Goal: Task Accomplishment & Management: Manage account settings

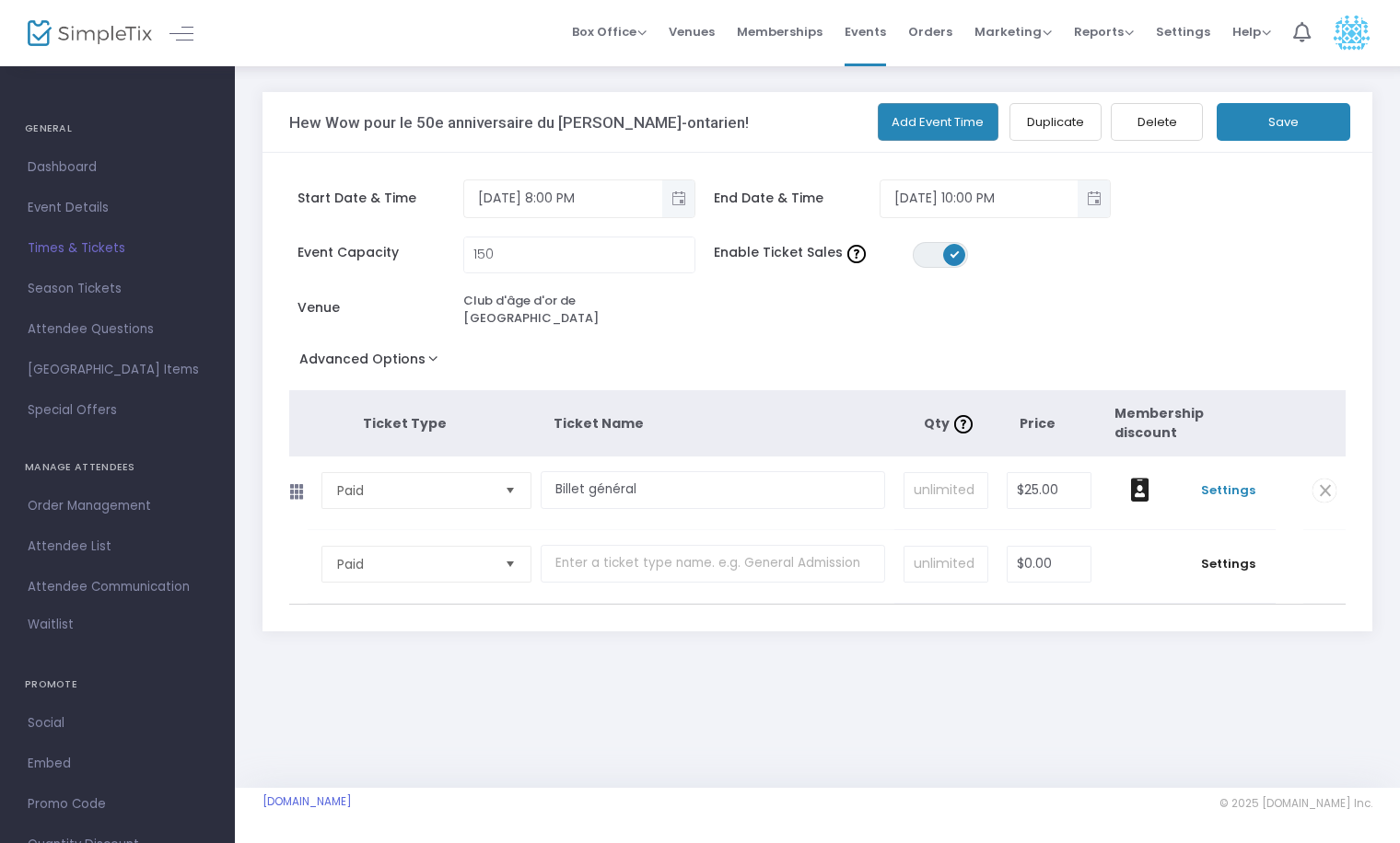
click at [1218, 482] on span "Settings" at bounding box center [1227, 491] width 78 height 18
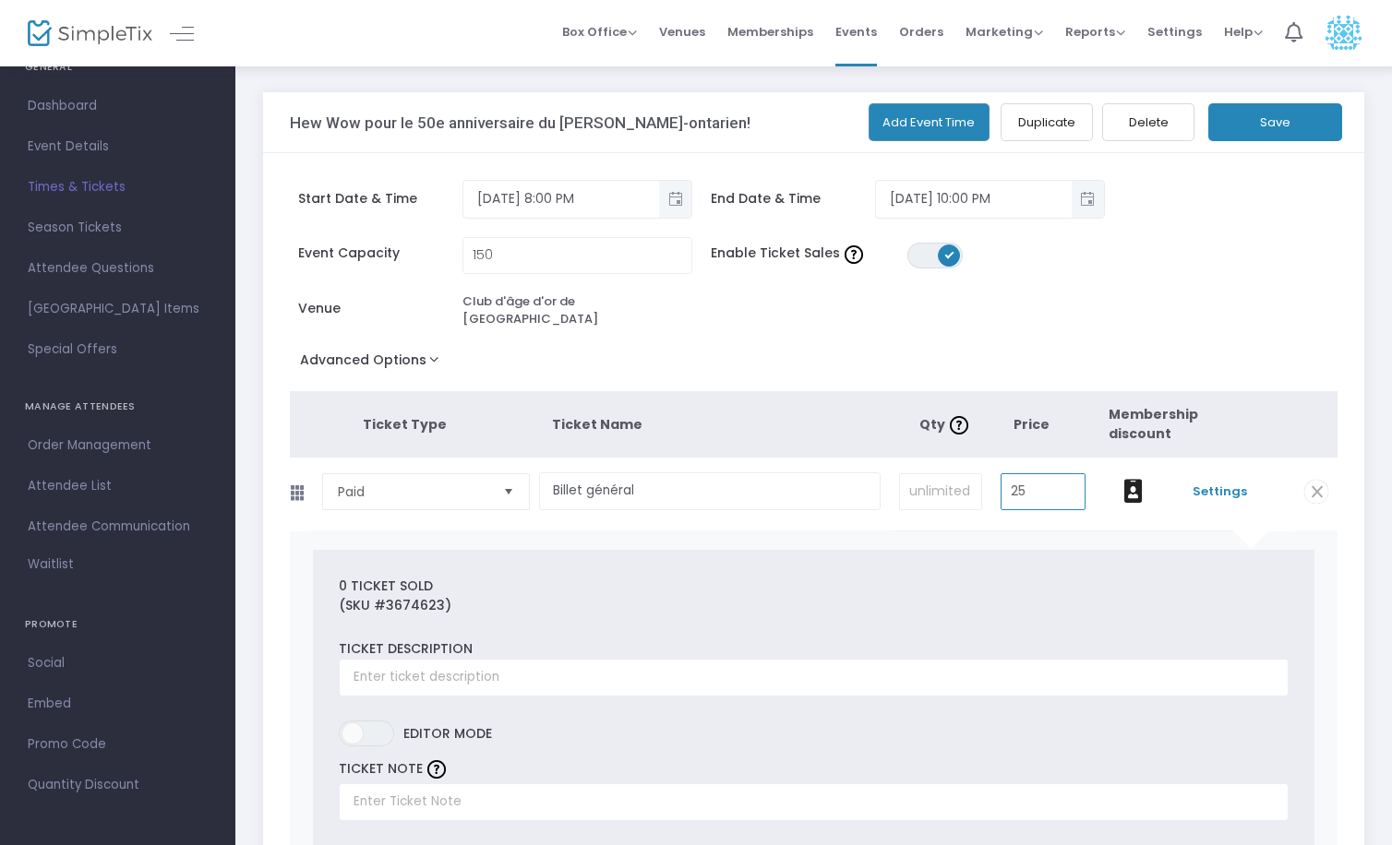
click at [1033, 483] on input "25" at bounding box center [1042, 491] width 83 height 35
type input "$24.72"
click at [1265, 130] on button "Save" at bounding box center [1275, 122] width 134 height 38
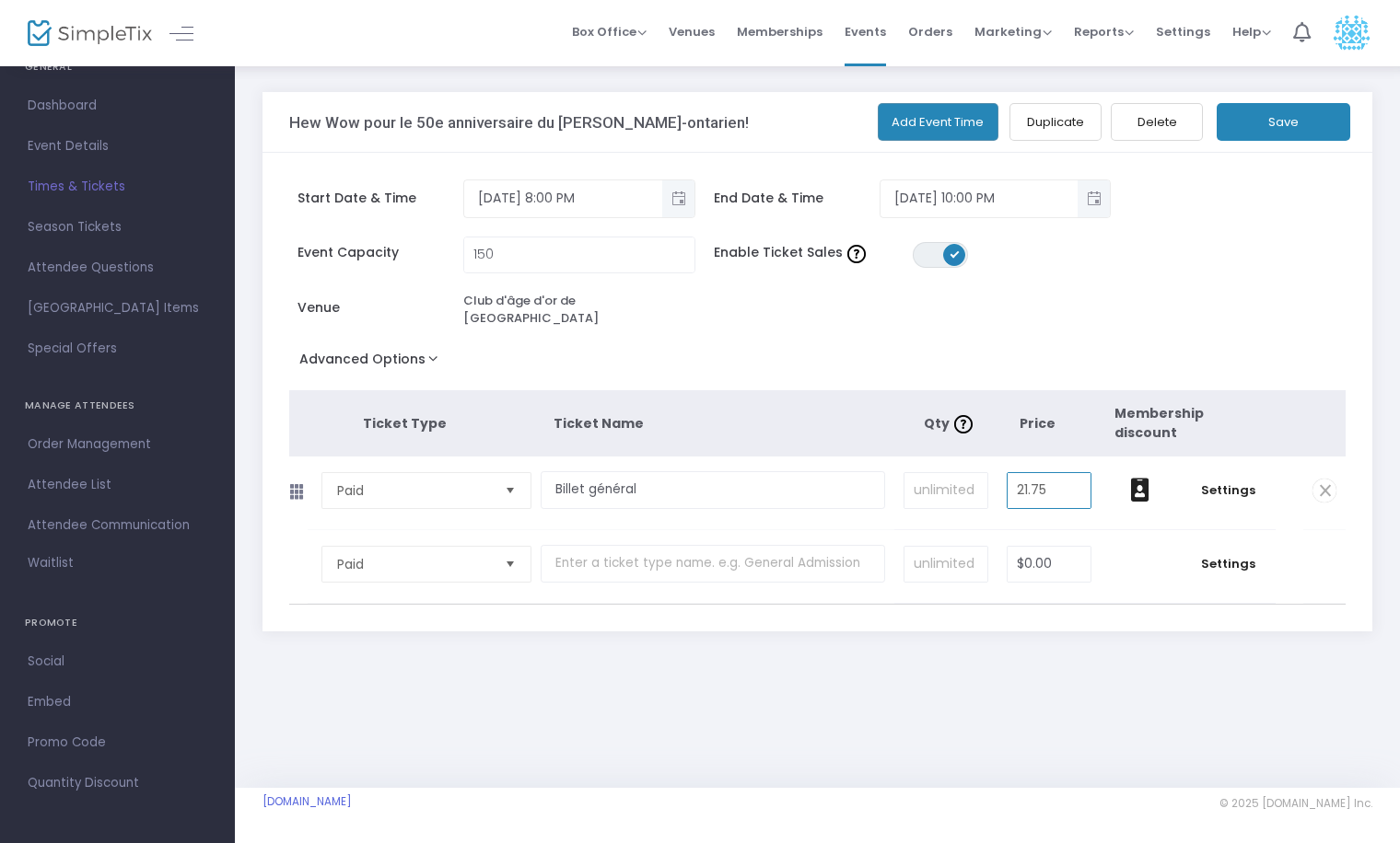
type input "$21.75"
click at [1308, 121] on button "Save" at bounding box center [1283, 122] width 134 height 38
click at [78, 144] on span "Event Details" at bounding box center [118, 147] width 180 height 24
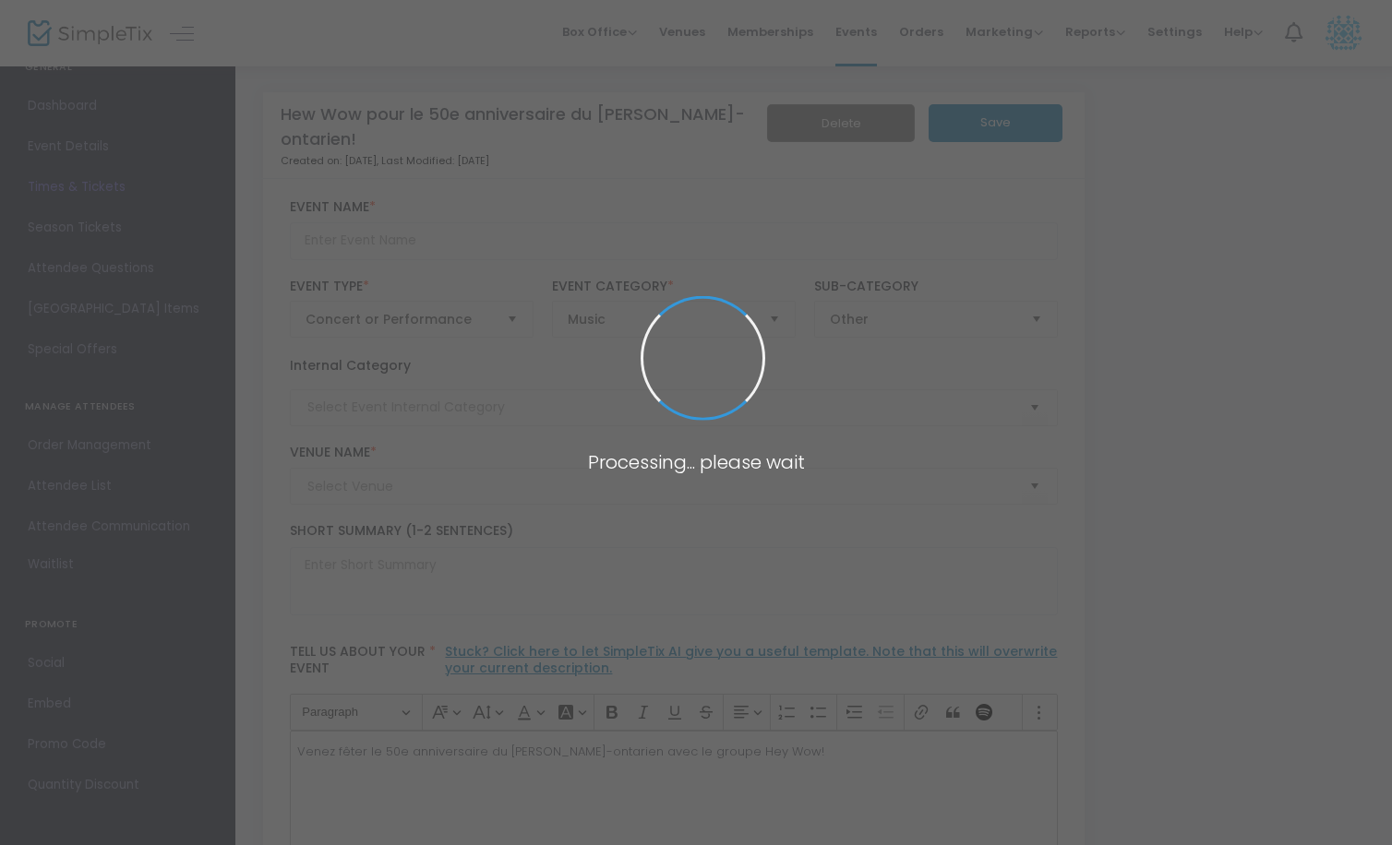
type input "Hew Wow pour le 50e anniversaire du [PERSON_NAME]-ontarien!"
type textarea "Venez fêter le 50e anniversaire du [PERSON_NAME]-ontarien avec le groupe Hey Wo…"
type input "Acheter des billets"
type input "Spectacle"
type input "Club d'âge d'or de [GEOGRAPHIC_DATA]"
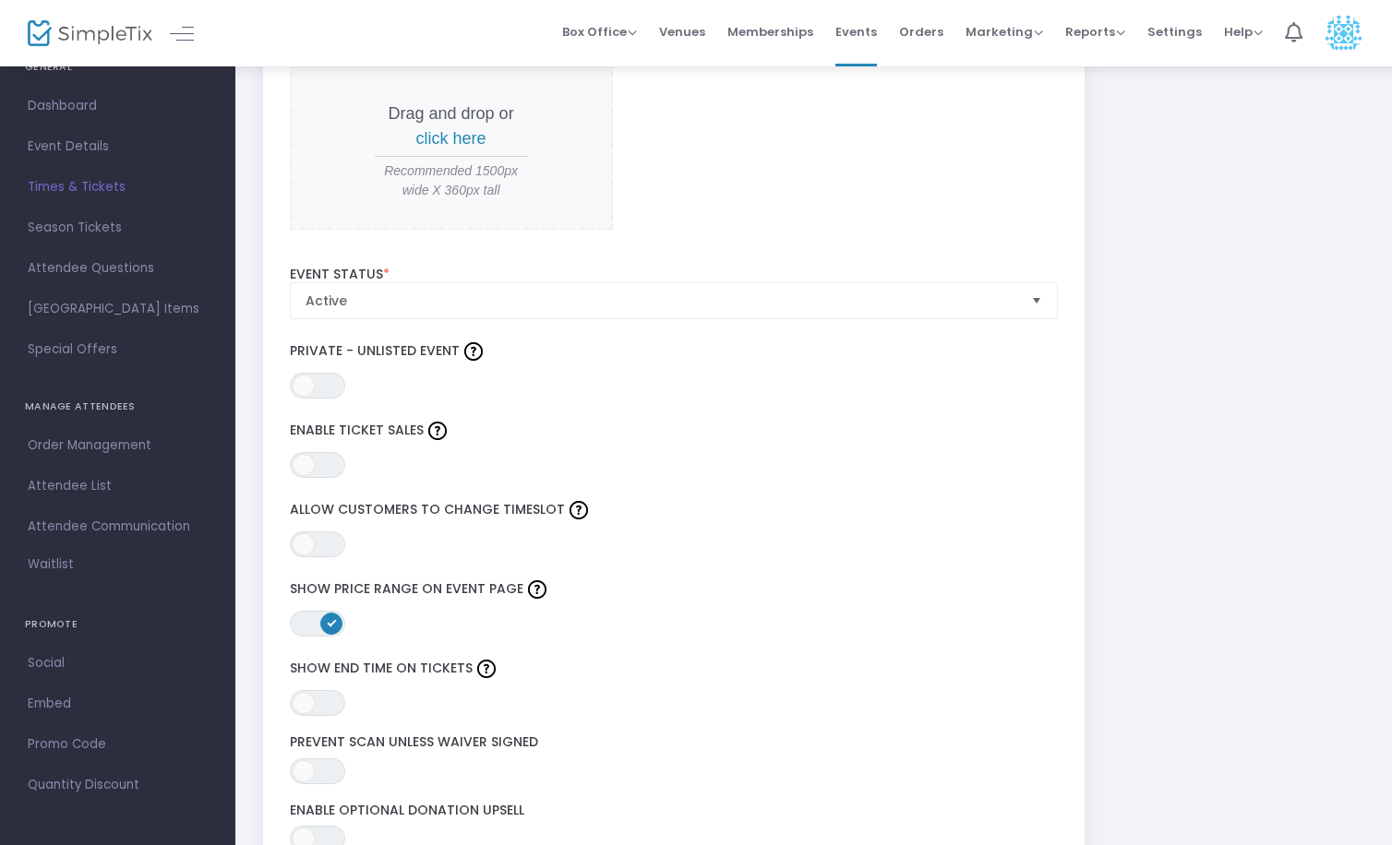
scroll to position [2030, 0]
click at [308, 466] on span at bounding box center [304, 467] width 22 height 22
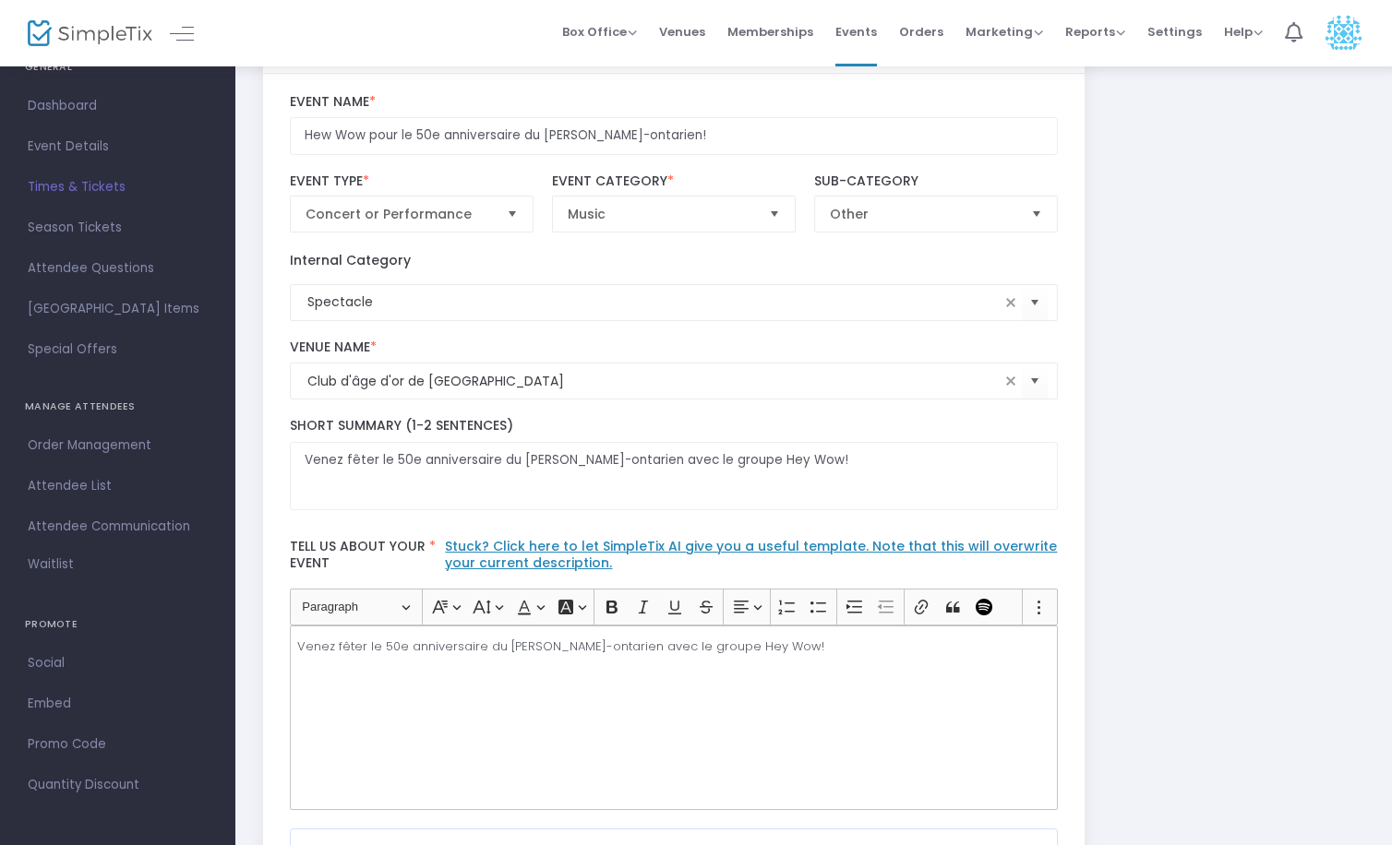
scroll to position [0, 0]
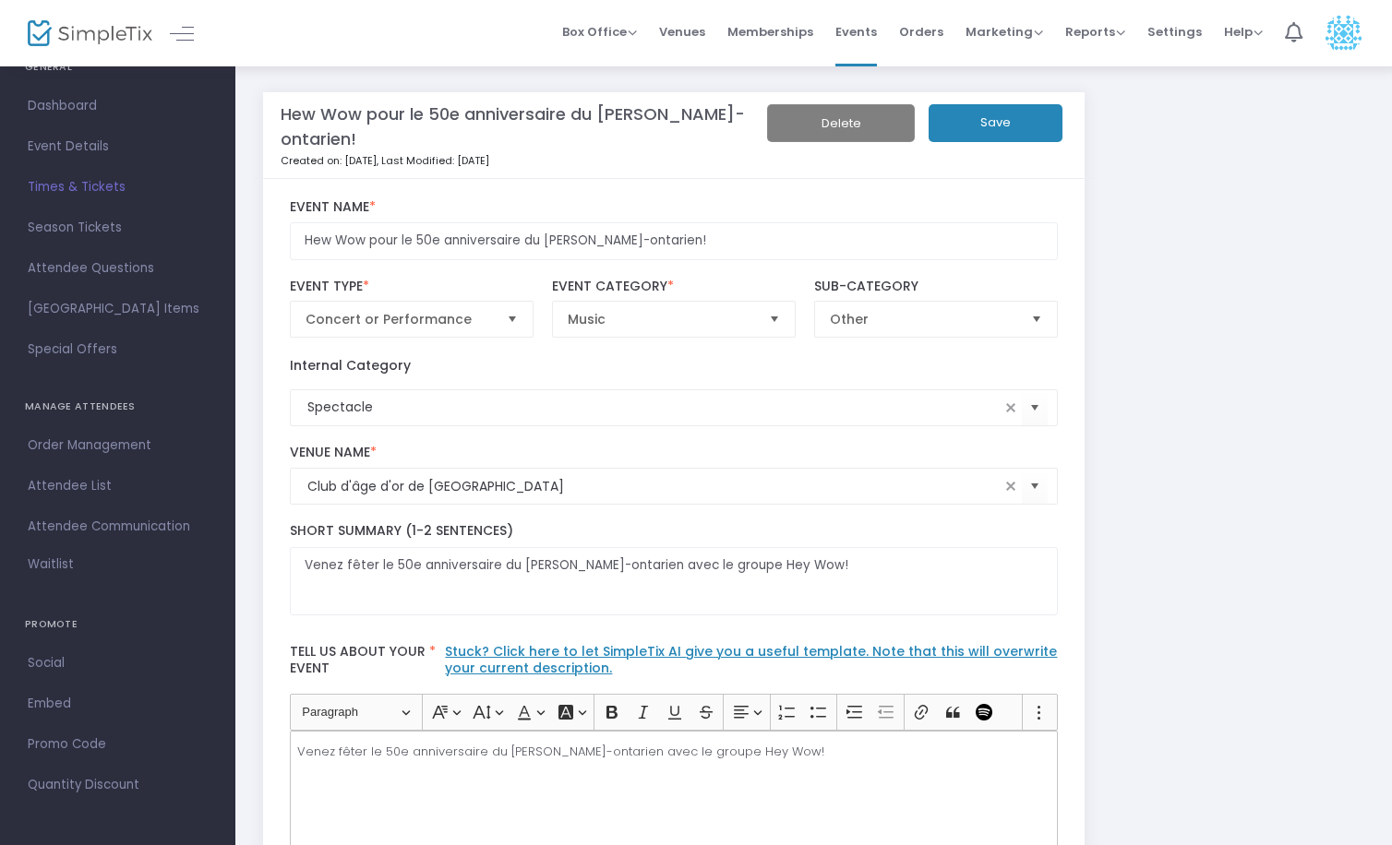
click at [1002, 101] on div "Hew Wow pour le 50e anniversaire du [PERSON_NAME]-ontarien! Created on: [DATE] …" at bounding box center [673, 135] width 839 height 87
click at [1002, 123] on button "Save" at bounding box center [995, 123] width 134 height 38
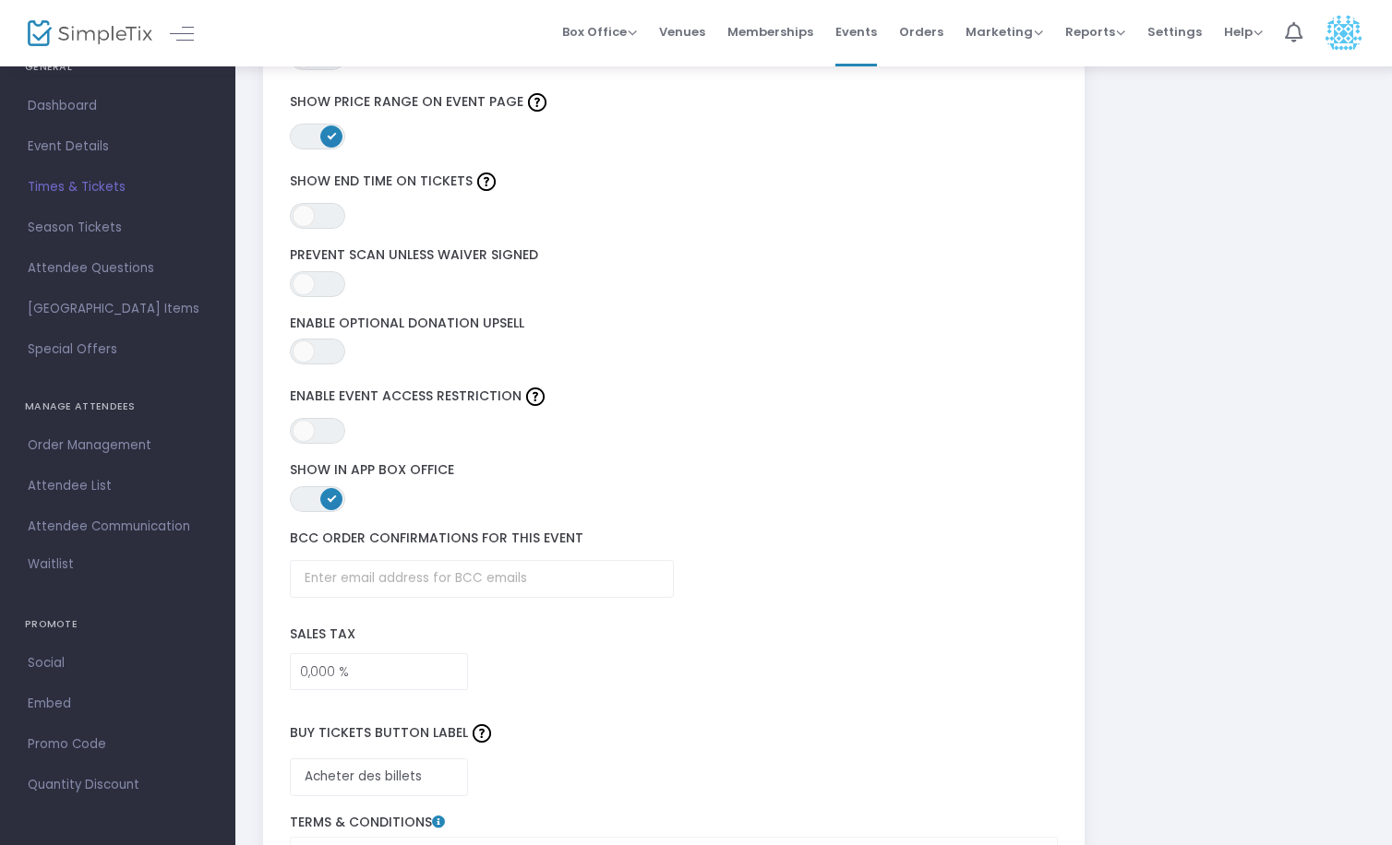
scroll to position [2755, 0]
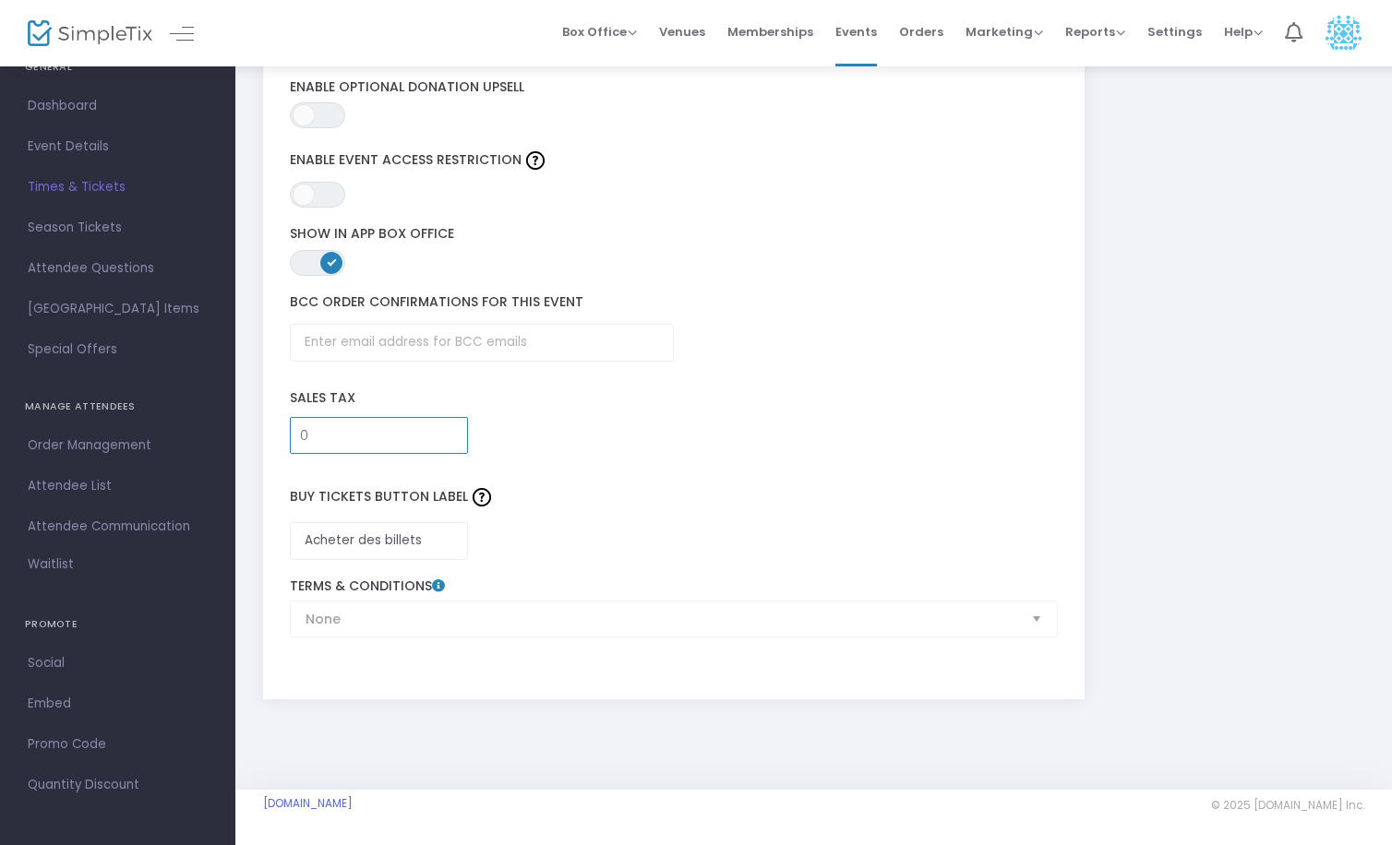
click at [297, 438] on input "0" at bounding box center [379, 435] width 177 height 35
type input "13,000 %"
click at [564, 488] on label "Buy Tickets Button Label" at bounding box center [674, 496] width 786 height 49
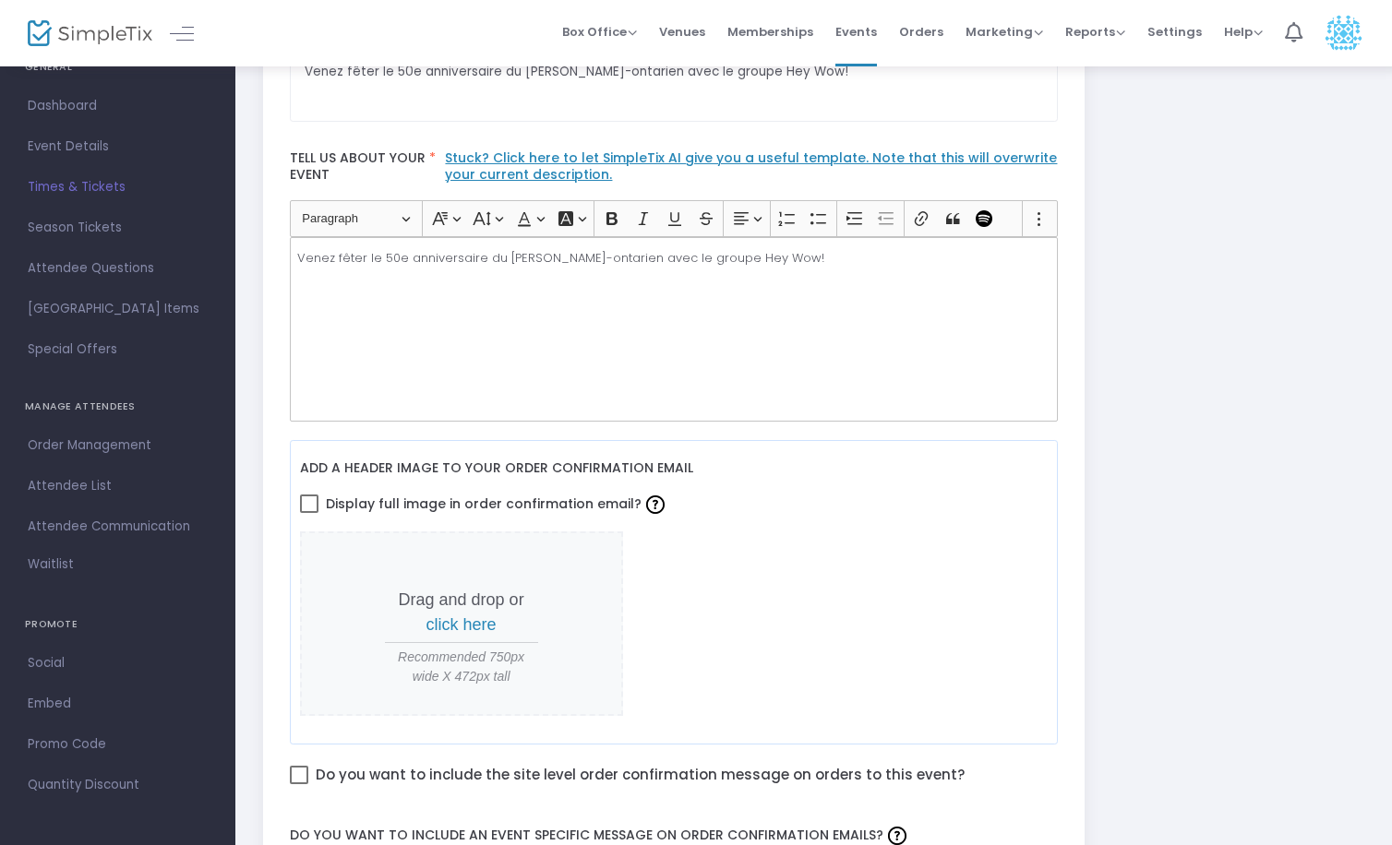
scroll to position [0, 0]
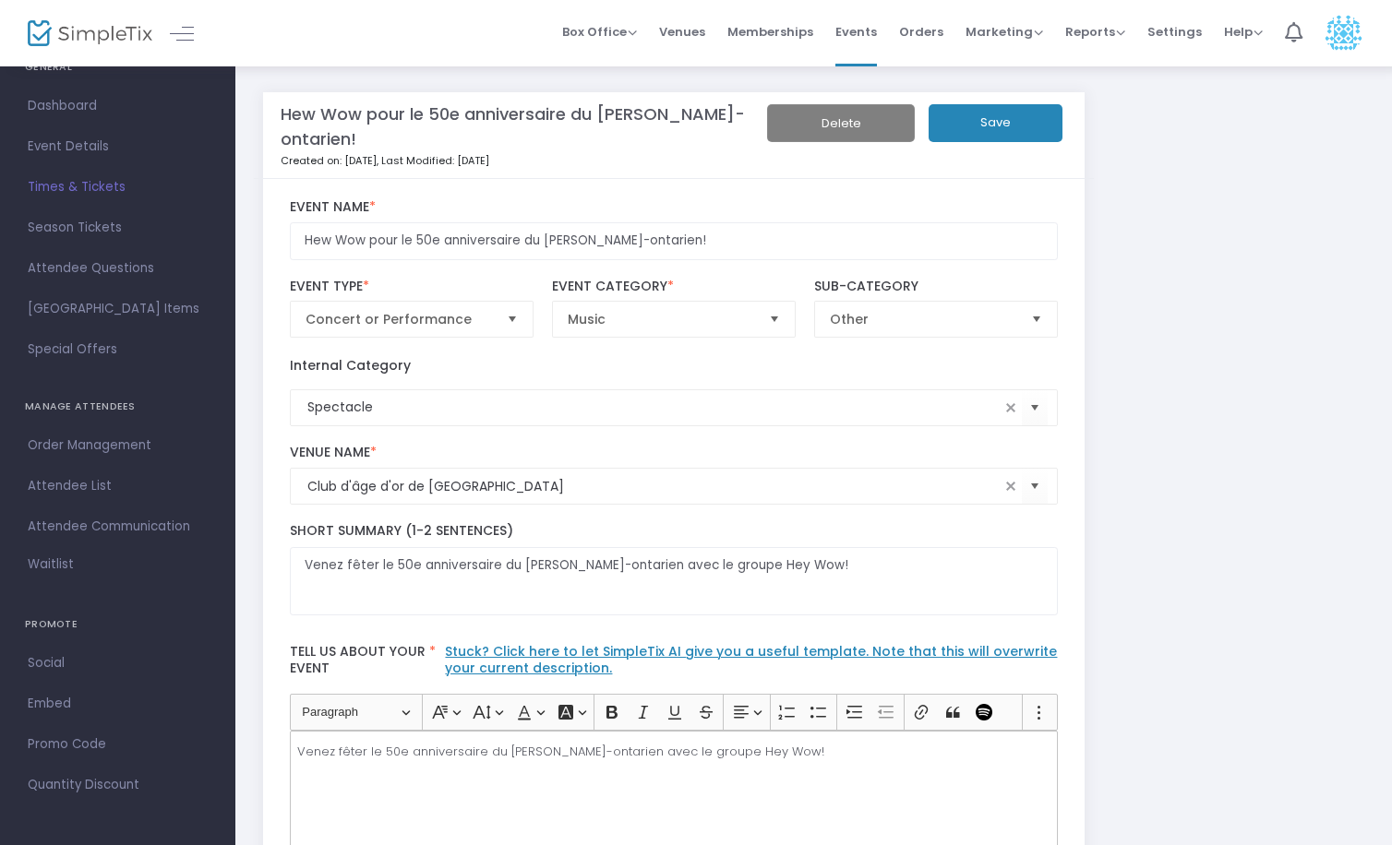
click at [1041, 137] on button "Save" at bounding box center [995, 123] width 134 height 38
click at [73, 195] on span "Times & Tickets" at bounding box center [118, 187] width 180 height 24
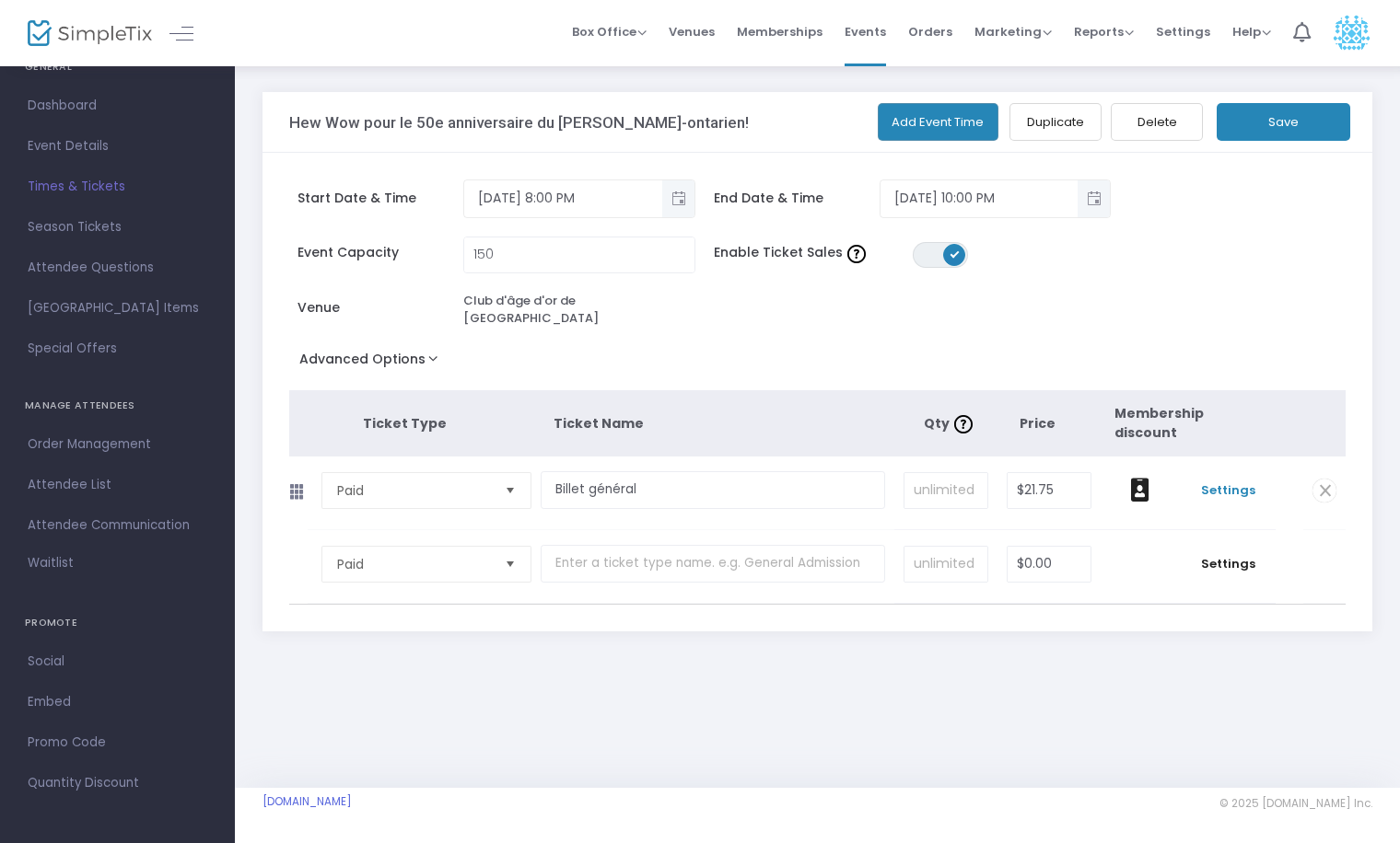
click at [1237, 482] on span "Settings" at bounding box center [1227, 491] width 78 height 18
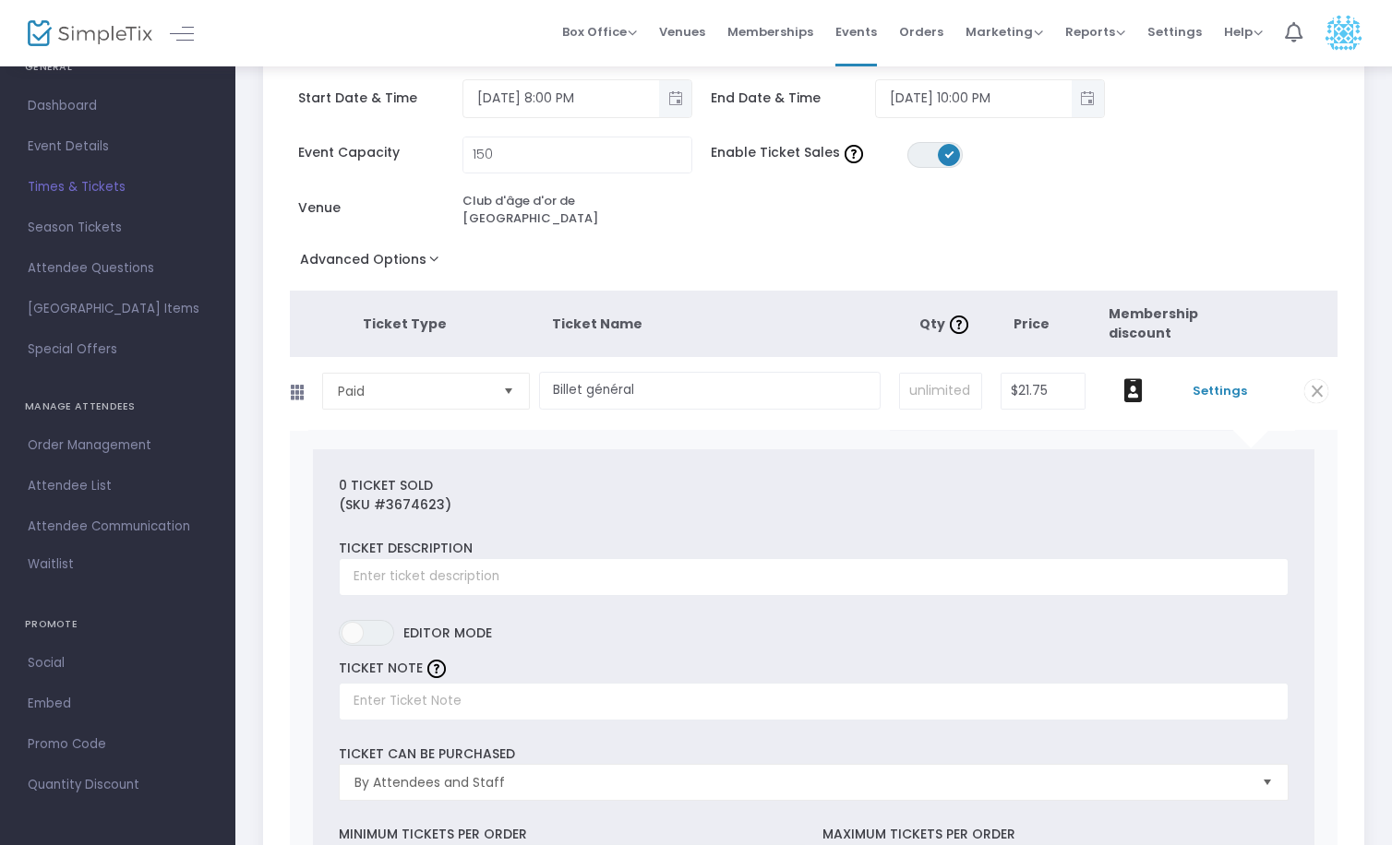
scroll to position [554, 0]
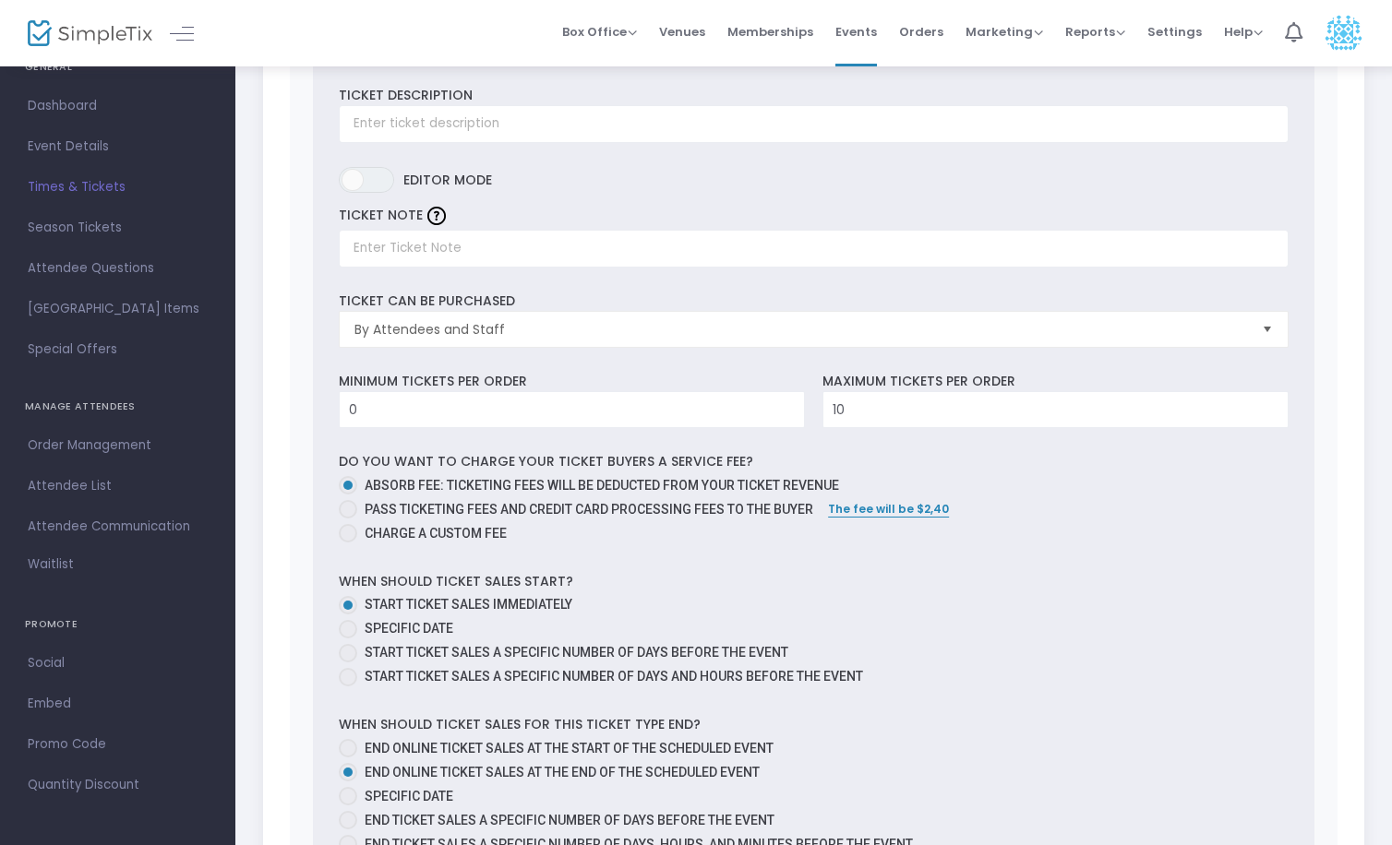
click at [351, 500] on span at bounding box center [348, 509] width 18 height 18
click at [348, 519] on input "Pass ticketing fees and credit card processing fees to the buyer" at bounding box center [347, 519] width 1 height 1
radio input "true"
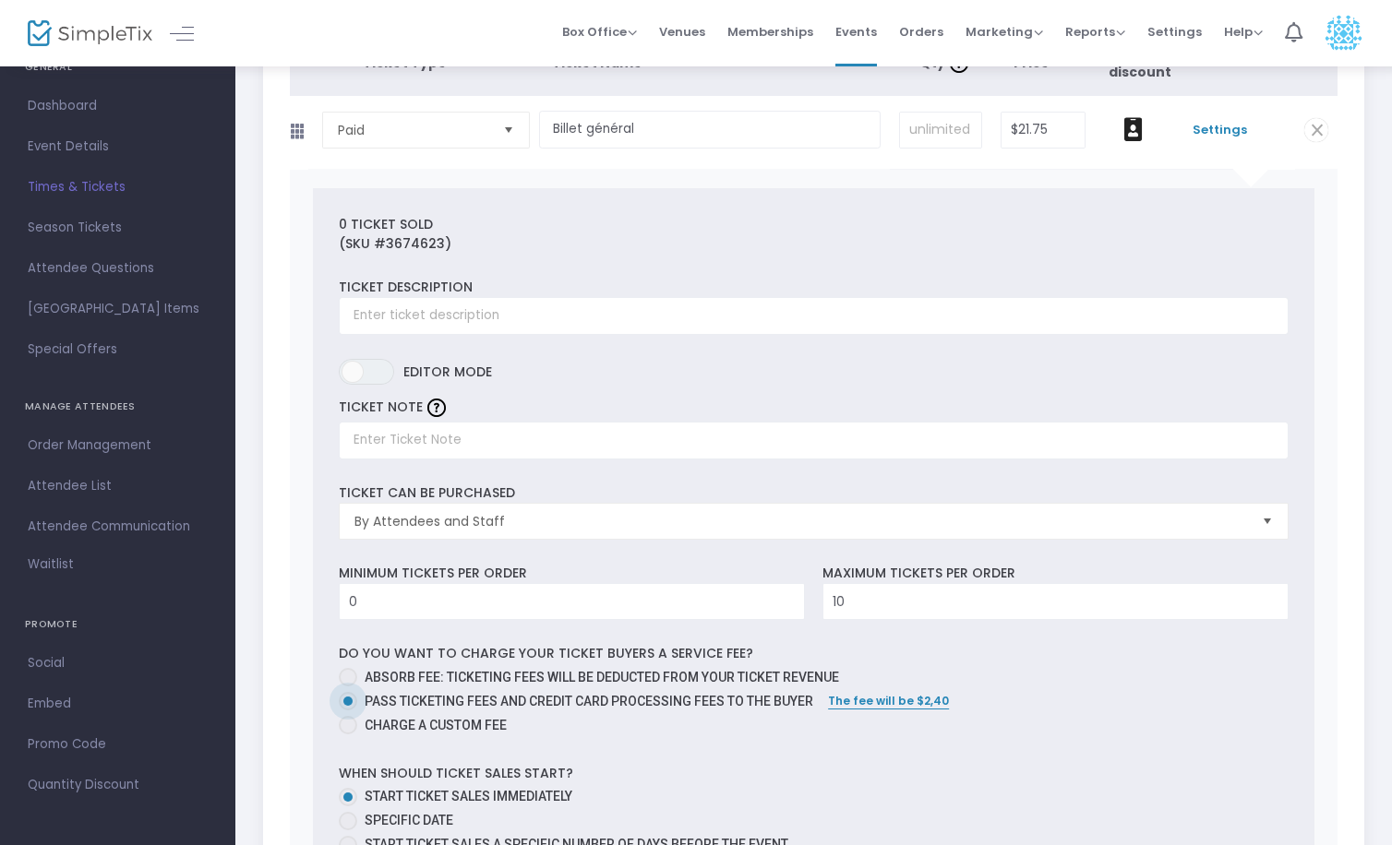
scroll to position [369, 0]
